Goal: Task Accomplishment & Management: Manage account settings

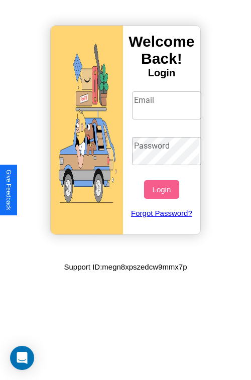
click at [168, 105] on input "Email" at bounding box center [167, 105] width 70 height 28
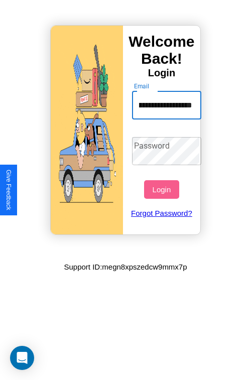
scroll to position [0, 56]
type input "**********"
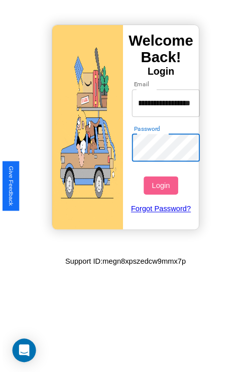
scroll to position [0, 0]
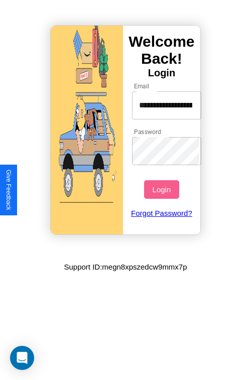
click at [162, 189] on button "Login" at bounding box center [161, 189] width 35 height 19
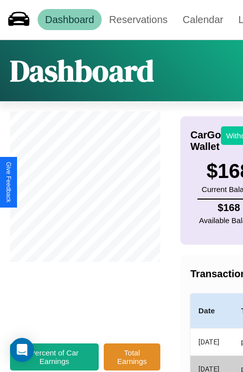
click at [236, 135] on button "Withdraw" at bounding box center [242, 135] width 42 height 19
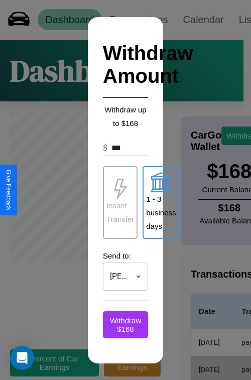
click at [120, 202] on p "Insant Transfer" at bounding box center [120, 212] width 28 height 27
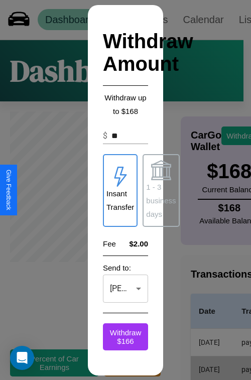
type input "*"
type input "***"
click at [160, 190] on p "1 - 3 business days" at bounding box center [161, 200] width 30 height 41
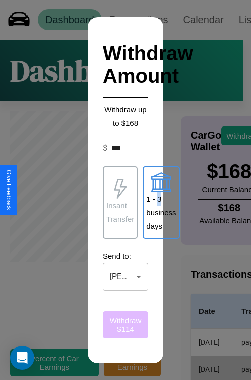
click at [125, 324] on button "Withdraw $ 114" at bounding box center [125, 324] width 45 height 27
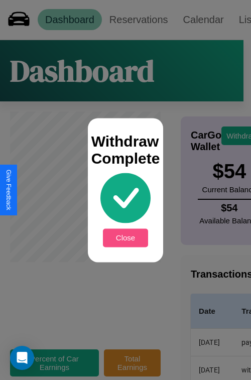
click at [125, 237] on button "Close" at bounding box center [125, 237] width 45 height 19
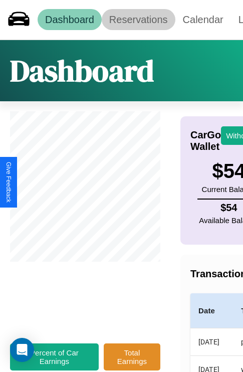
click at [138, 20] on link "Reservations" at bounding box center [139, 19] width 74 height 21
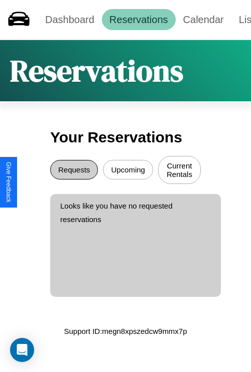
click at [74, 171] on button "Requests" at bounding box center [74, 170] width 48 height 20
click at [128, 171] on button "Upcoming" at bounding box center [128, 170] width 50 height 20
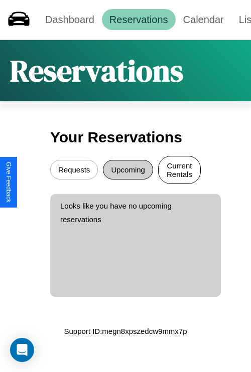
click at [179, 171] on button "Current Rentals" at bounding box center [179, 170] width 43 height 28
